Goal: Navigation & Orientation: Find specific page/section

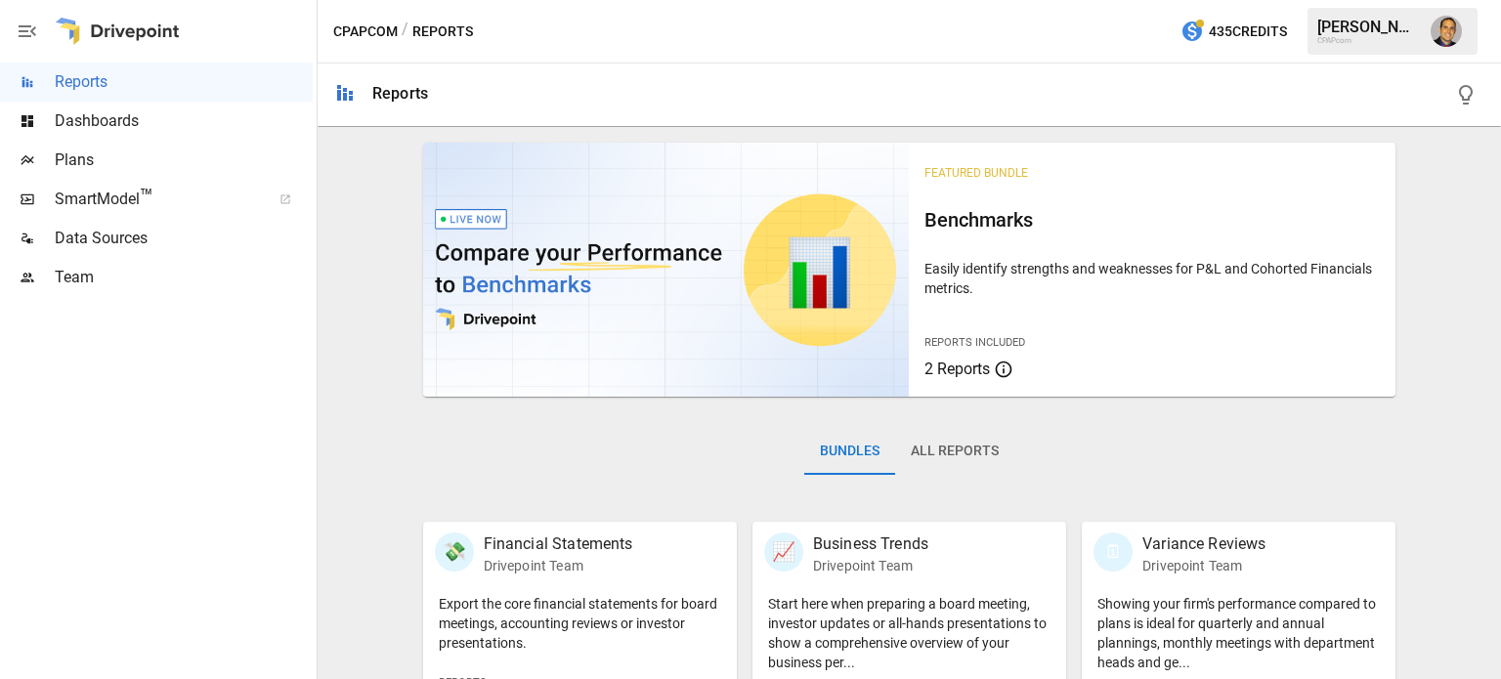
click at [74, 112] on span "Dashboards" at bounding box center [184, 120] width 258 height 23
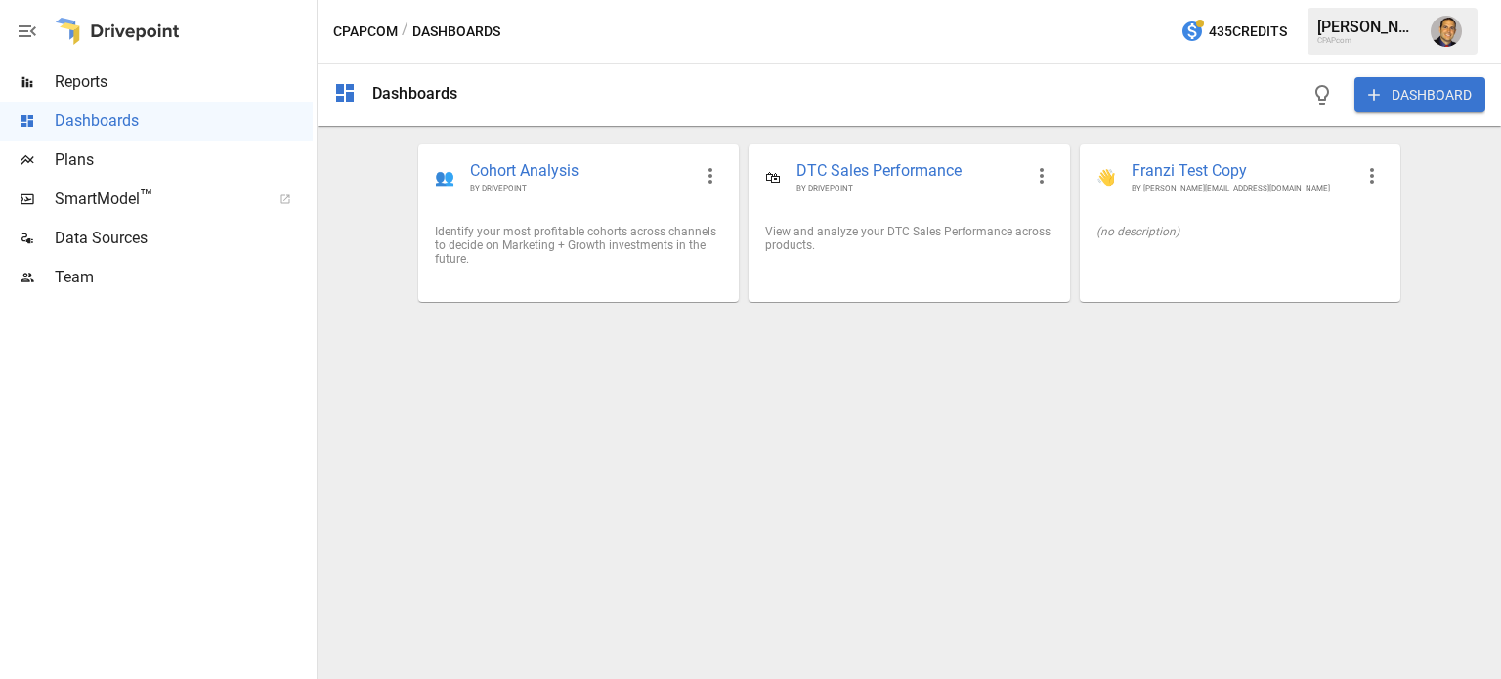
click at [86, 157] on span "Plans" at bounding box center [184, 160] width 258 height 23
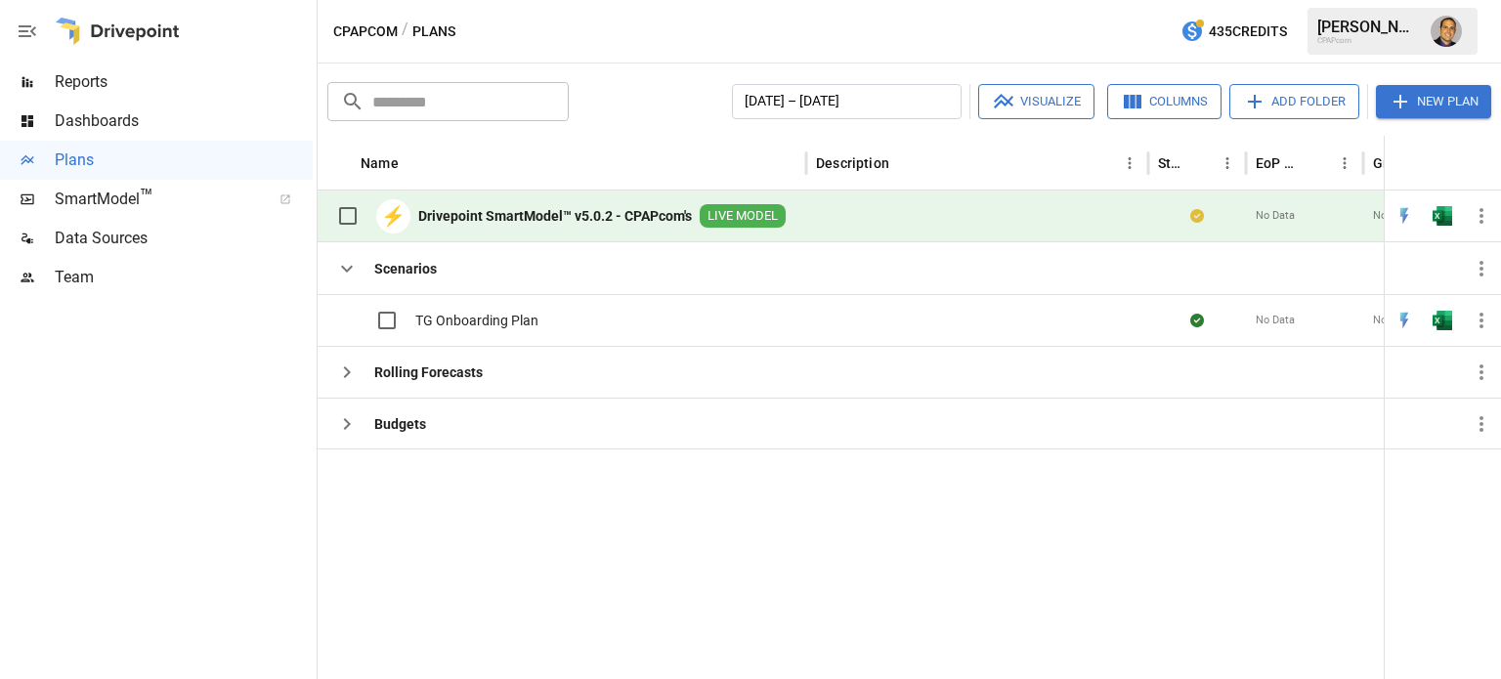
click at [86, 84] on span "Reports" at bounding box center [184, 81] width 258 height 23
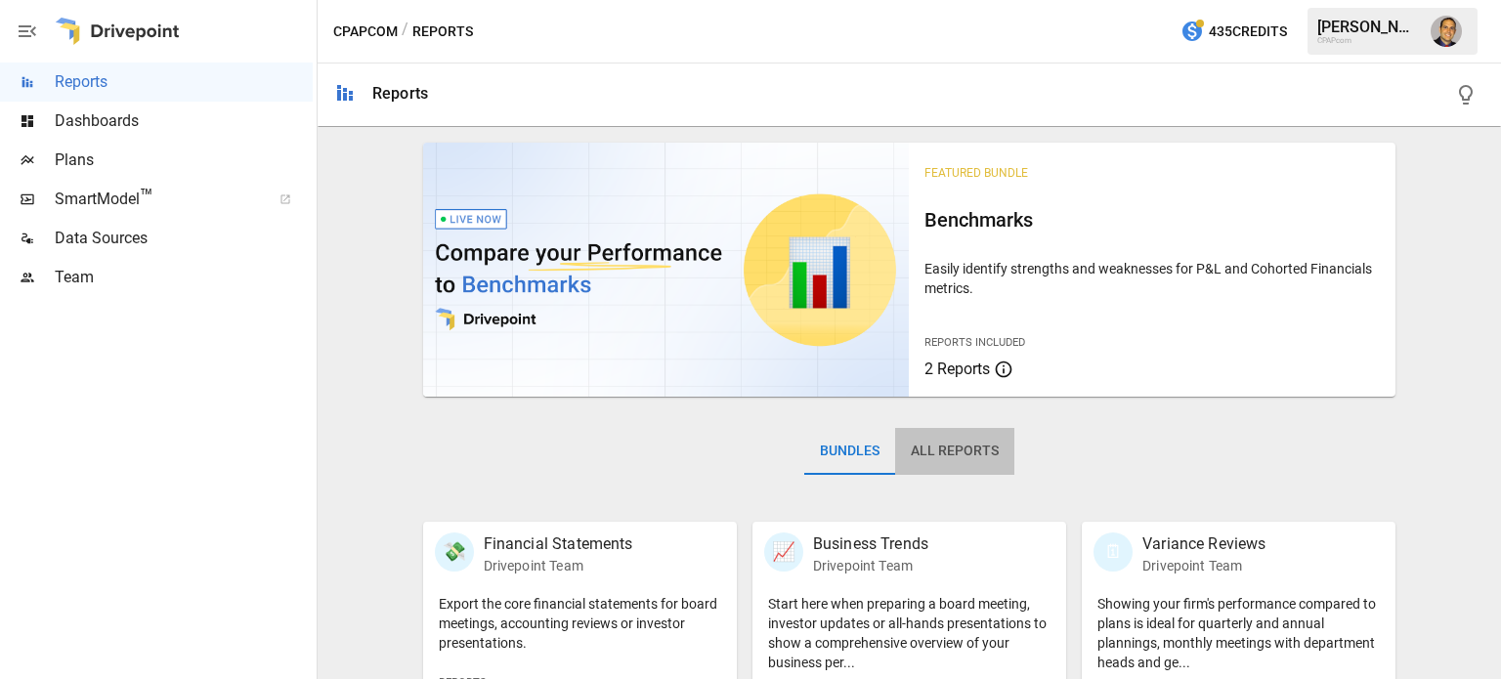
click at [974, 449] on button "All Reports" at bounding box center [954, 451] width 119 height 47
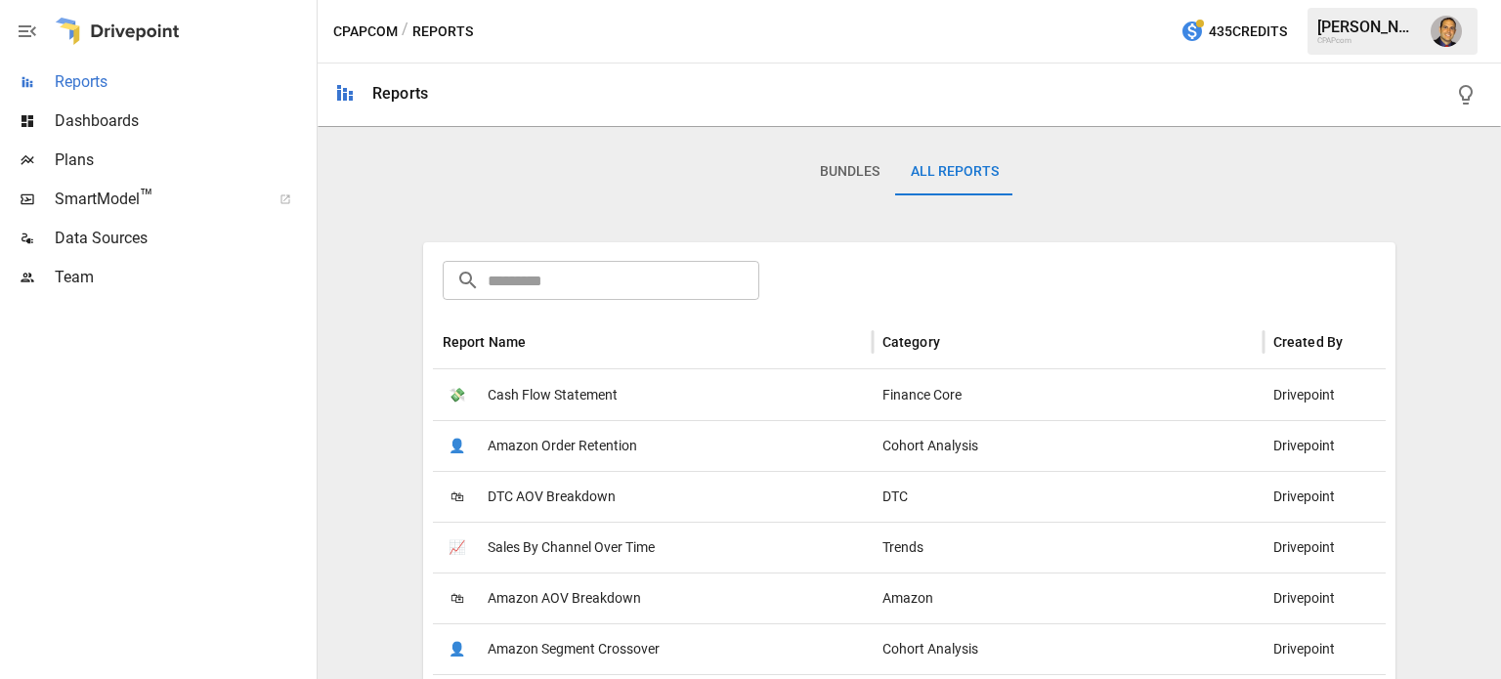
scroll to position [195, 0]
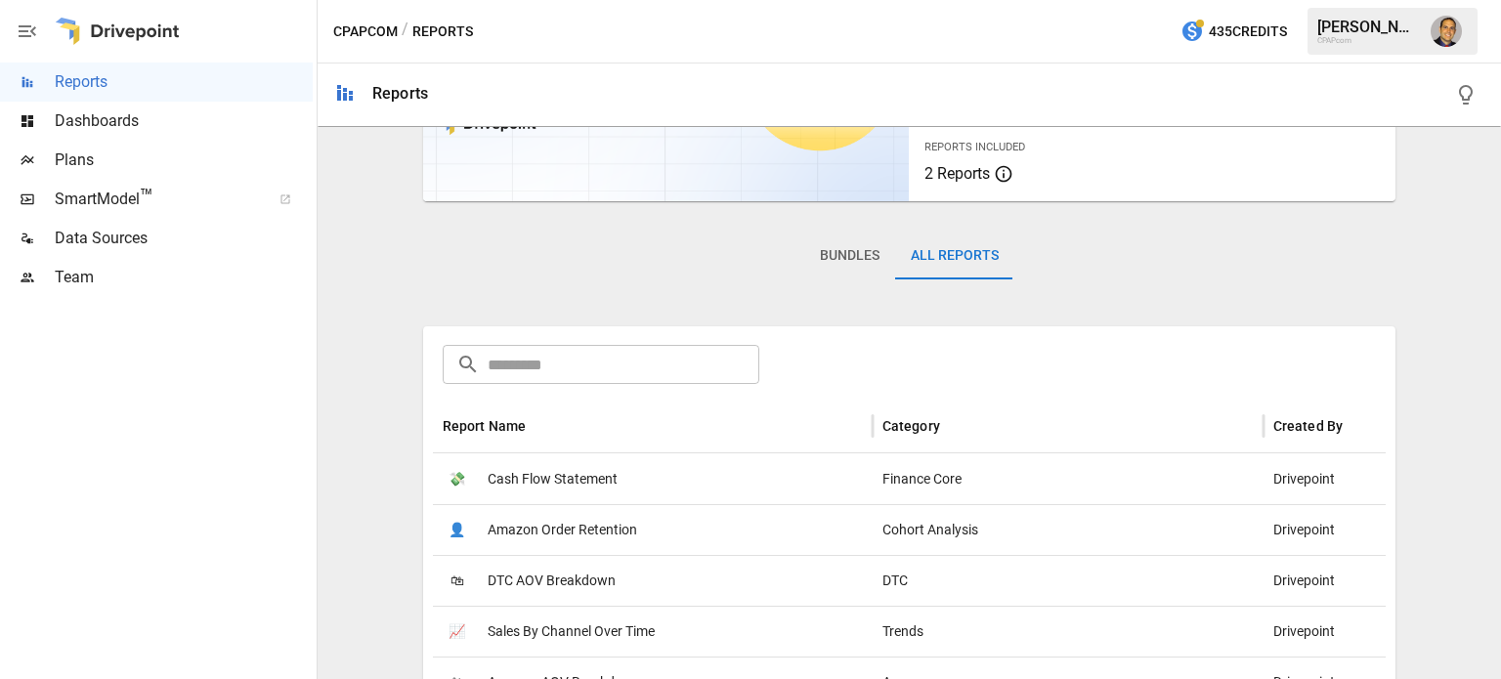
click at [62, 133] on div "Dashboards" at bounding box center [156, 121] width 313 height 39
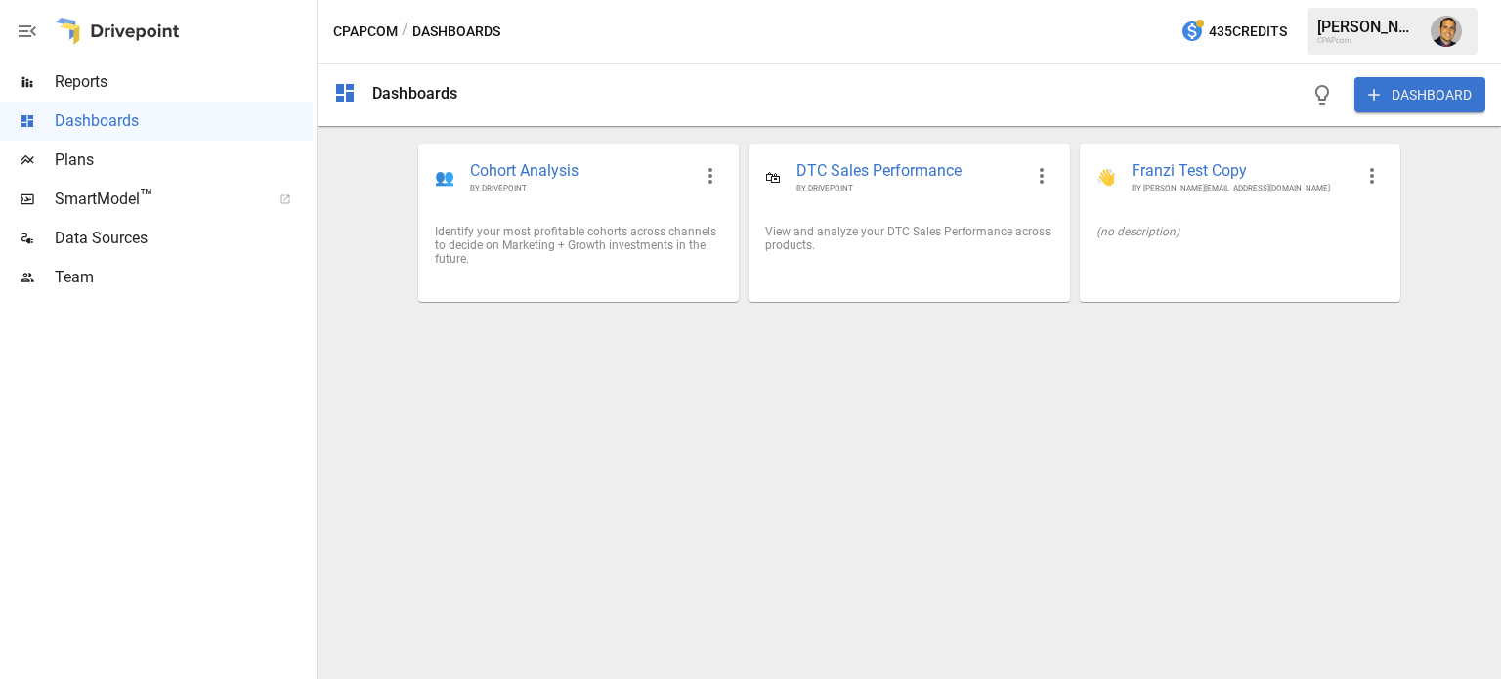
click at [93, 170] on span "Plans" at bounding box center [184, 160] width 258 height 23
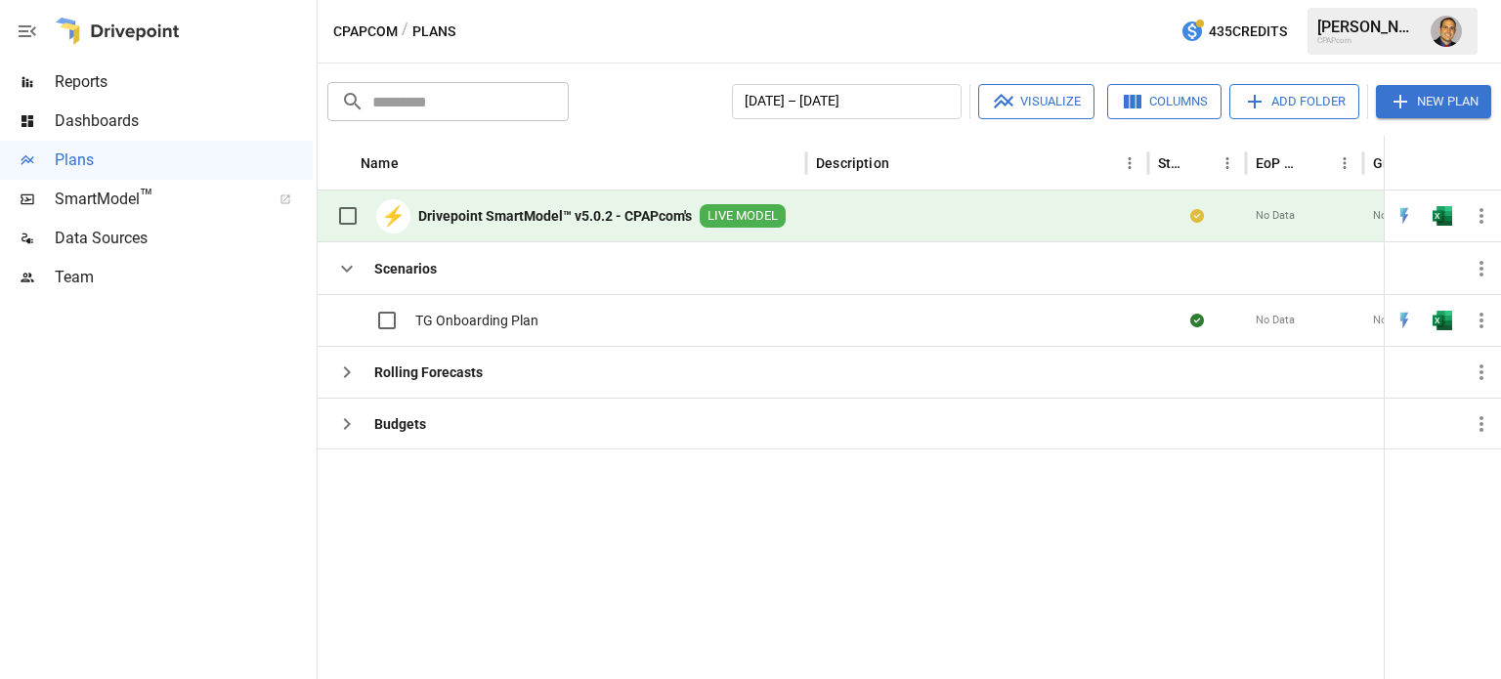
click at [521, 220] on b "Drivepoint SmartModel™ v5.0.2 - CPAPcom's" at bounding box center [555, 216] width 274 height 20
